Goal: Find specific page/section: Find specific page/section

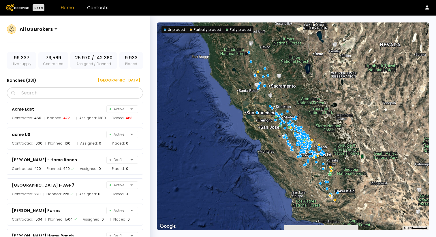
scroll to position [215, 0]
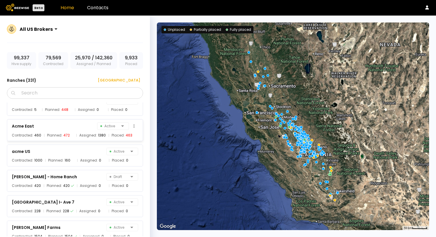
click at [67, 126] on div "Acme East Active" at bounding box center [75, 126] width 126 height 8
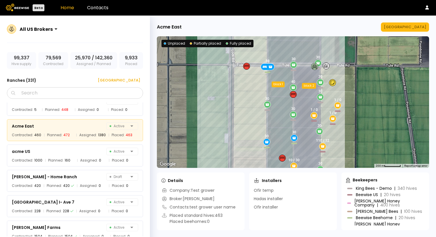
drag, startPoint x: 366, startPoint y: 81, endPoint x: 366, endPoint y: 108, distance: 26.5
click at [366, 108] on div "30 1 / 0 10 / 30 30 30 30 30 30 40 1 / 0 30 30 30 1 / 0 30 30 110 / 12 30 30 bl…" at bounding box center [293, 102] width 272 height 132
click at [59, 150] on div "acme US Active" at bounding box center [75, 152] width 126 height 8
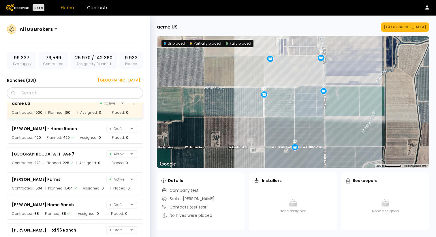
scroll to position [264, 0]
click at [74, 154] on div "[GEOGRAPHIC_DATA] 7 Active" at bounding box center [75, 154] width 126 height 8
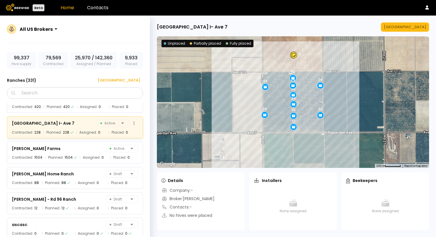
scroll to position [310, 0]
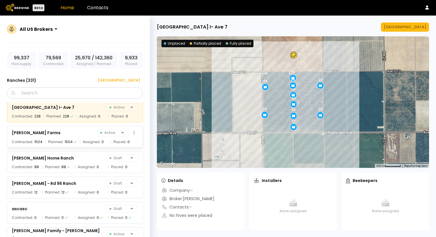
click at [74, 133] on div "[PERSON_NAME] Farms Active" at bounding box center [75, 133] width 126 height 8
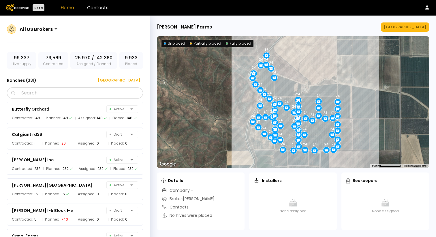
scroll to position [1066, 0]
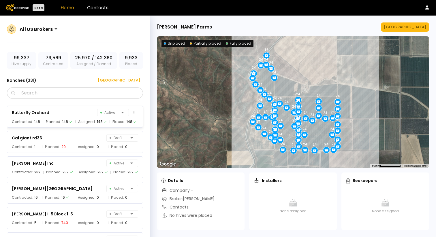
click at [77, 113] on div "Butterfly Orchard Active" at bounding box center [75, 113] width 126 height 8
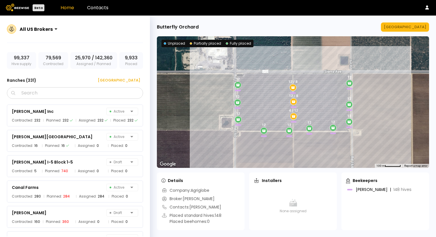
scroll to position [1120, 0]
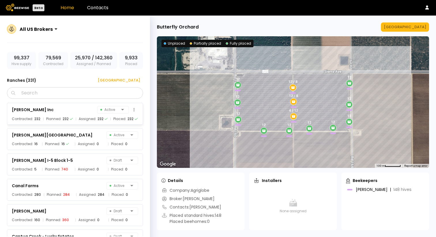
click at [78, 112] on div "[PERSON_NAME] Inc Active" at bounding box center [75, 110] width 126 height 8
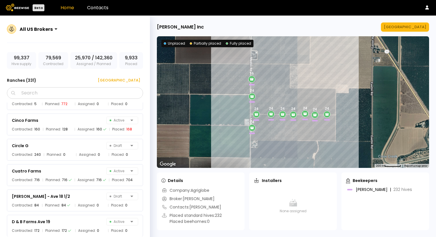
scroll to position [1643, 0]
click at [76, 120] on div "Cinco Farms Active" at bounding box center [75, 120] width 126 height 8
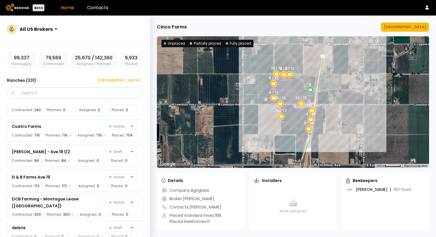
scroll to position [1691, 0]
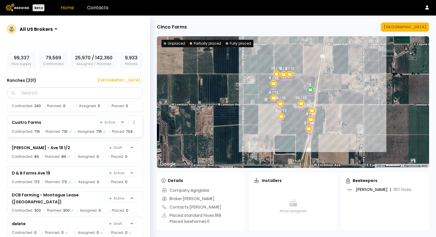
click at [73, 120] on div "Cuatro Farms Active" at bounding box center [75, 123] width 126 height 8
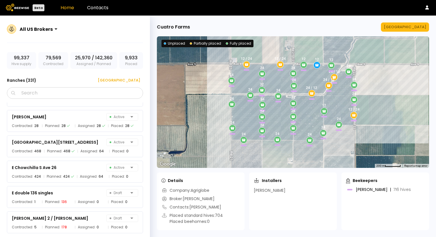
scroll to position [2226, 0]
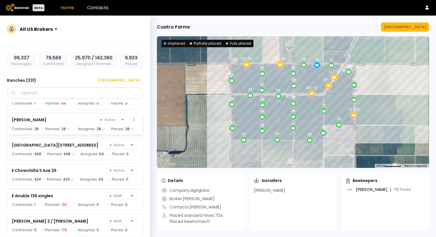
click at [74, 122] on div "[PERSON_NAME] Active" at bounding box center [75, 120] width 126 height 8
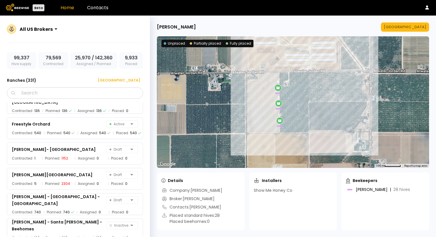
scroll to position [2628, 0]
click at [74, 122] on div "Freestyle Orchard Active" at bounding box center [75, 124] width 126 height 7
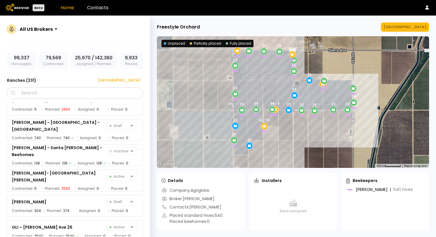
scroll to position [2711, 0]
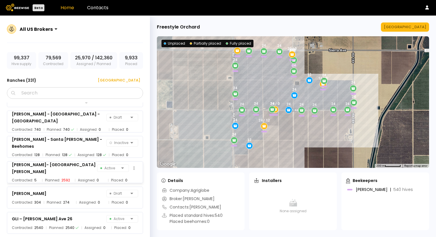
click at [63, 173] on div "[PERSON_NAME]- [GEOGRAPHIC_DATA][PERSON_NAME] Active Contracted: 5 Planned: 259…" at bounding box center [75, 173] width 136 height 22
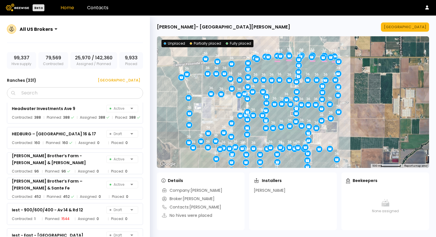
scroll to position [3167, 0]
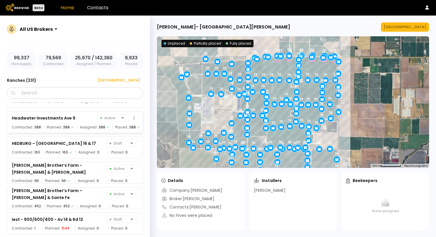
click at [80, 117] on div "Headwater Investments Ave 9 Active" at bounding box center [75, 118] width 126 height 8
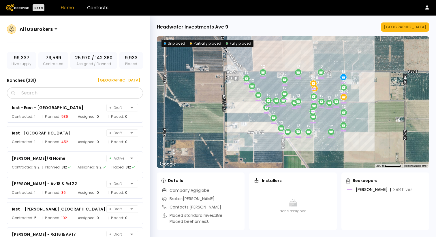
scroll to position [3308, 0]
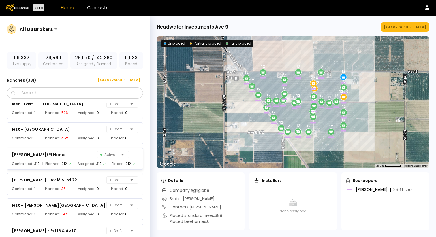
click at [72, 153] on div "[PERSON_NAME]/RI Home Active" at bounding box center [75, 155] width 126 height 8
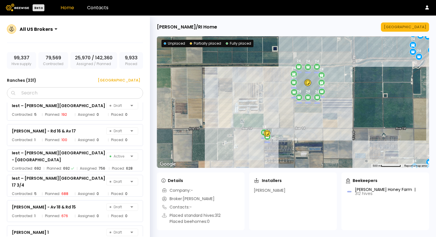
scroll to position [3422, 0]
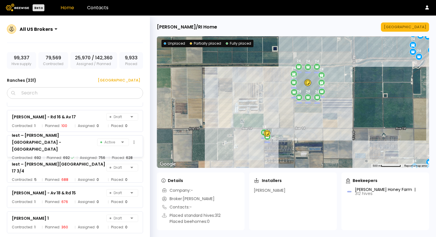
click at [75, 141] on div "Iest – [PERSON_NAME][GEOGRAPHIC_DATA] - [GEOGRAPHIC_DATA]" at bounding box center [54, 142] width 85 height 21
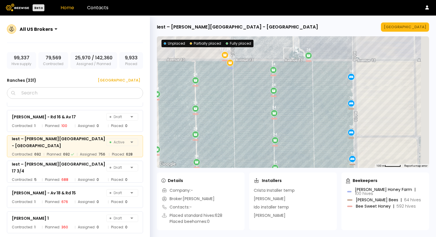
drag, startPoint x: 329, startPoint y: 94, endPoint x: 250, endPoint y: 135, distance: 88.7
click at [250, 135] on div "24 24 24 24 24 24 16 24 16 24 28 24 24 24 24 24 24 12 / 0 16 24 24 24 24 12 / 2…" at bounding box center [293, 102] width 272 height 132
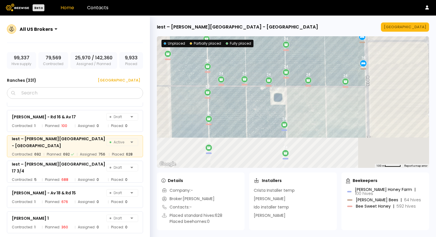
drag, startPoint x: 310, startPoint y: 131, endPoint x: 320, endPoint y: 32, distance: 99.4
click at [320, 33] on div "Iest – [PERSON_NAME][GEOGRAPHIC_DATA] - [GEOGRAPHIC_DATA] ← Move left → Move ri…" at bounding box center [293, 127] width 286 height 222
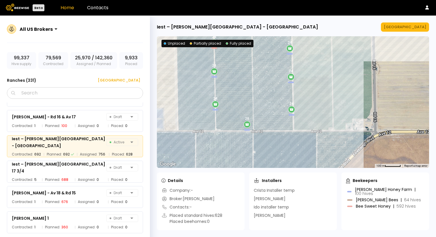
drag, startPoint x: 305, startPoint y: 107, endPoint x: 312, endPoint y: 37, distance: 70.5
click at [312, 37] on div "24 24 24 24 24 24 16 24 16 24 28 24 24 24 24 24 24 12 / 0 16 24 24 24 24 12 / 2…" at bounding box center [293, 102] width 272 height 132
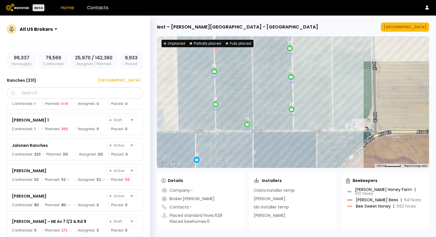
scroll to position [3528, 0]
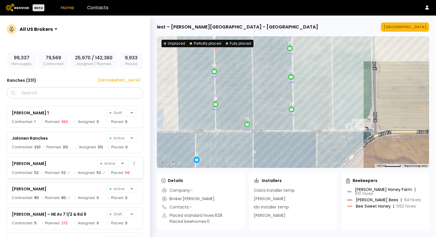
click at [75, 172] on div "Assigned: 52" at bounding box center [90, 173] width 30 height 6
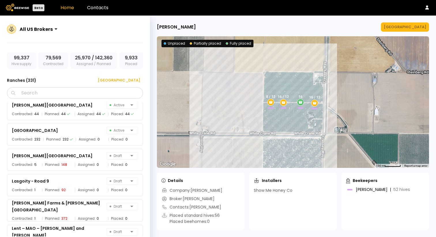
scroll to position [3799, 0]
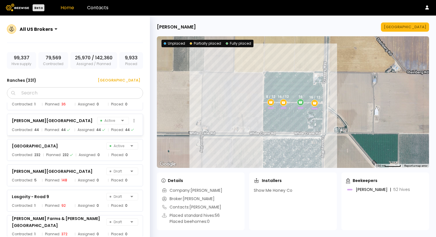
click at [81, 120] on div "[PERSON_NAME][GEOGRAPHIC_DATA] Active" at bounding box center [75, 121] width 126 height 8
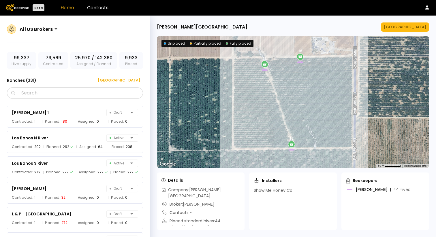
scroll to position [3965, 0]
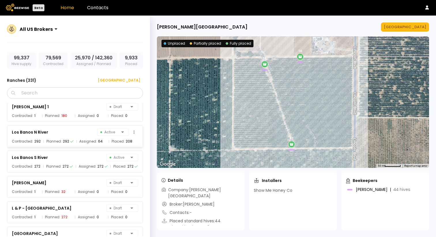
click at [83, 130] on div "Los Banos N River Active" at bounding box center [75, 132] width 126 height 8
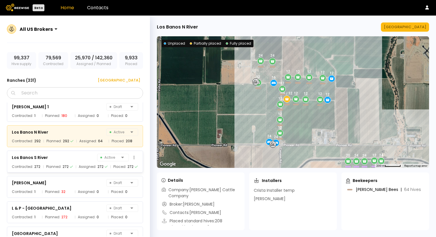
click at [85, 159] on div "Los Banos S River Active" at bounding box center [75, 158] width 126 height 8
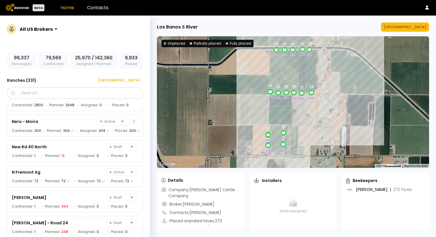
scroll to position [4713, 0]
click at [77, 123] on div "Neru - Moira Active" at bounding box center [75, 121] width 126 height 8
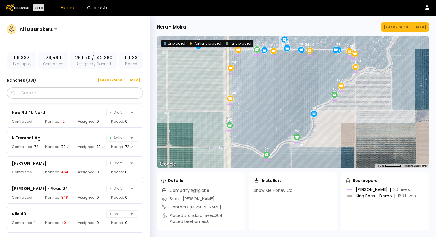
scroll to position [4750, 0]
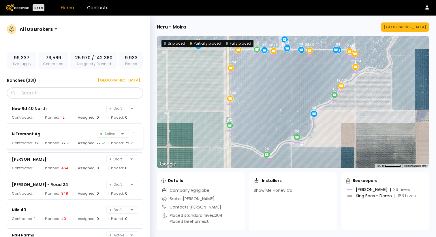
click at [72, 136] on div "N Fremont Ag Active" at bounding box center [75, 134] width 126 height 8
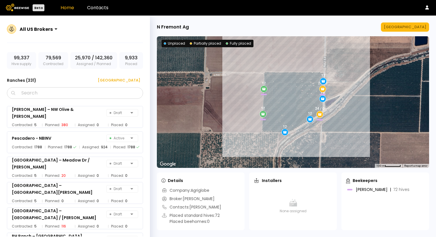
scroll to position [5356, 0]
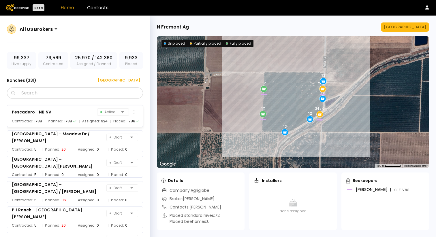
click at [73, 114] on div "Pescadero - NBINV Active" at bounding box center [75, 112] width 126 height 8
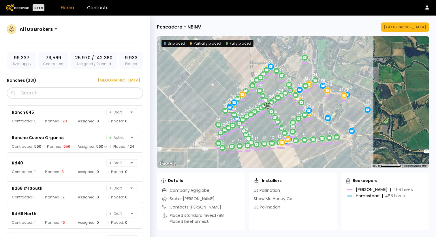
scroll to position [6018, 0]
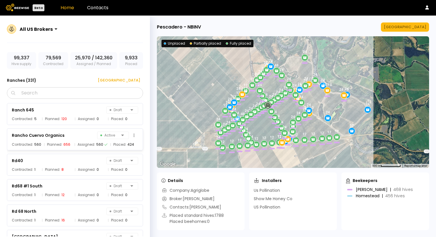
click at [72, 135] on div "Rancho Cuervo Organics Active" at bounding box center [75, 136] width 126 height 8
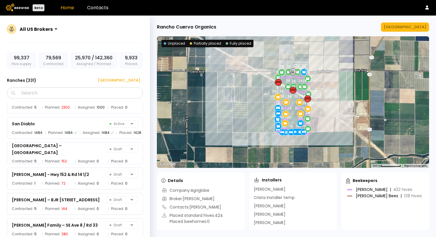
scroll to position [6207, 0]
click at [69, 125] on div "San Diablo Active" at bounding box center [75, 124] width 126 height 8
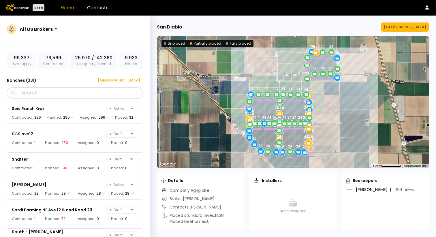
scroll to position [6445, 0]
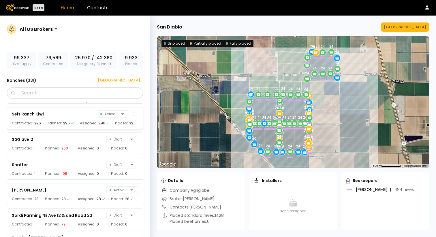
click at [67, 115] on div "Seis Ranch Kiwi Active" at bounding box center [75, 114] width 126 height 8
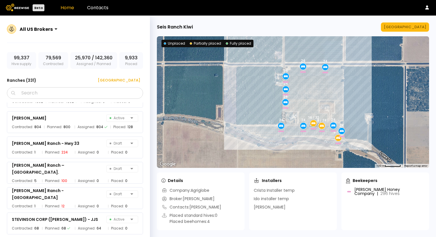
scroll to position [6846, 0]
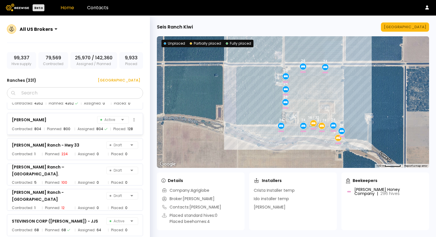
click at [67, 119] on div "Stella Active" at bounding box center [75, 120] width 126 height 8
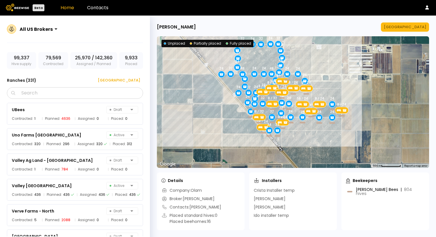
scroll to position [7889, 0]
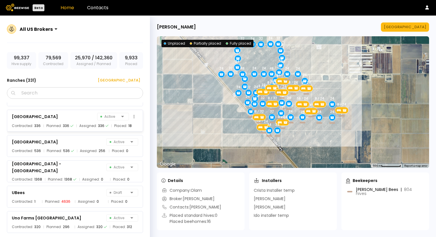
click at [67, 119] on div "[GEOGRAPHIC_DATA] North Active" at bounding box center [75, 117] width 126 height 8
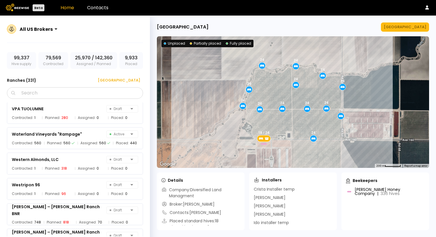
scroll to position [8267, 0]
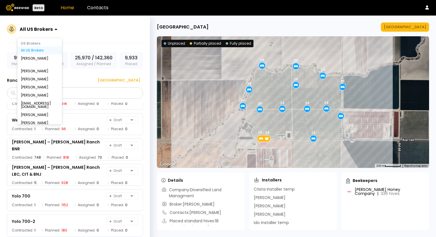
click at [41, 29] on div at bounding box center [36, 29] width 33 height 5
click at [37, 71] on div "[PERSON_NAME]" at bounding box center [40, 71] width 38 height 3
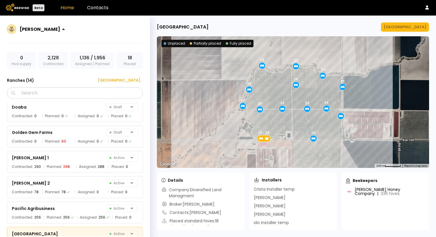
scroll to position [221, 0]
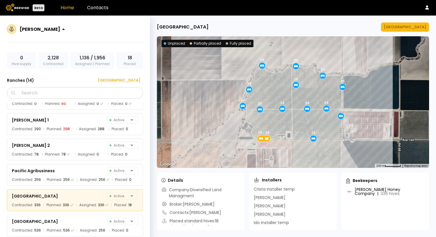
click at [49, 25] on div "[PERSON_NAME]" at bounding box center [39, 28] width 45 height 13
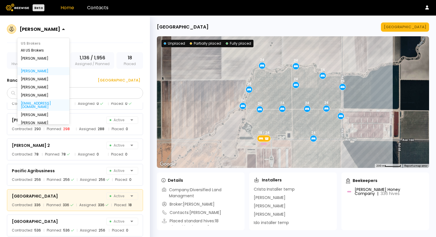
scroll to position [77, 0]
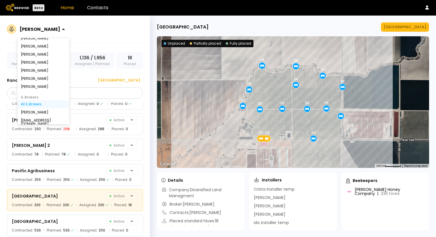
click at [38, 103] on div "All IL Brokers" at bounding box center [43, 104] width 45 height 3
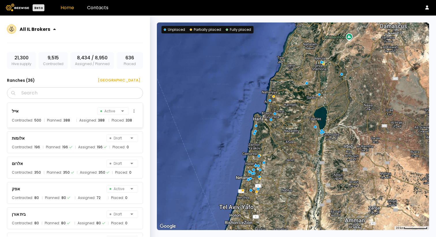
click at [70, 109] on div "אייל Active" at bounding box center [75, 111] width 126 height 8
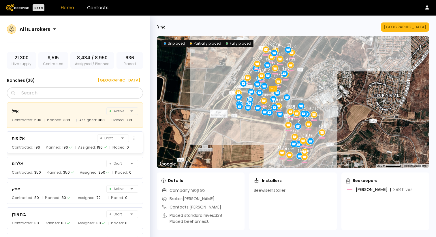
click at [60, 141] on div "אלומות Draft" at bounding box center [75, 138] width 126 height 8
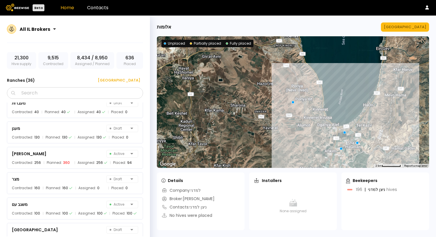
scroll to position [444, 0]
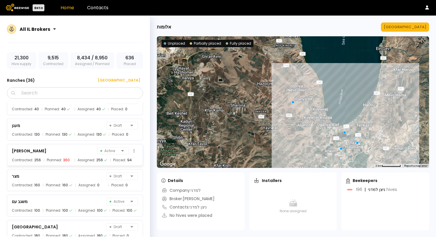
click at [57, 150] on div "מעיין ברוך Active" at bounding box center [75, 151] width 126 height 8
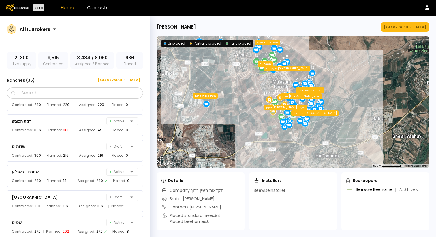
scroll to position [780, 0]
click at [61, 125] on div "רמת הכובש Active Contracted: 366 Planned: 368 Assigned: 496 Placed: 0" at bounding box center [75, 124] width 136 height 22
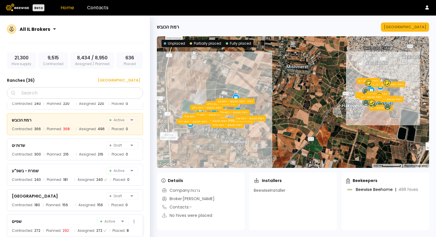
click at [50, 219] on div "שפיים Active" at bounding box center [75, 222] width 126 height 8
